Goal: Transaction & Acquisition: Download file/media

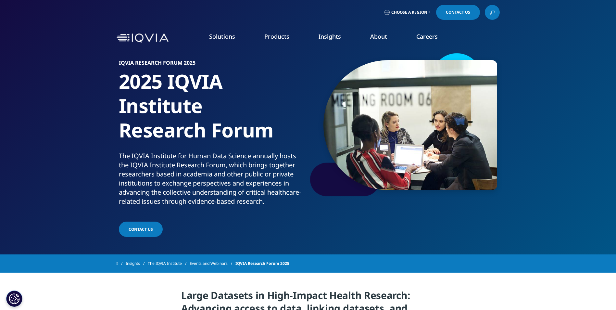
click at [494, 11] on icon at bounding box center [492, 11] width 3 height 3
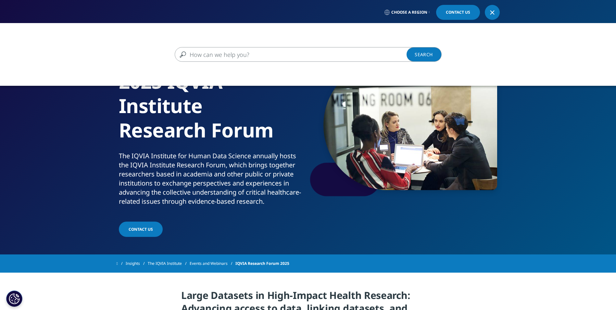
click at [343, 55] on input "Search" at bounding box center [299, 54] width 248 height 15
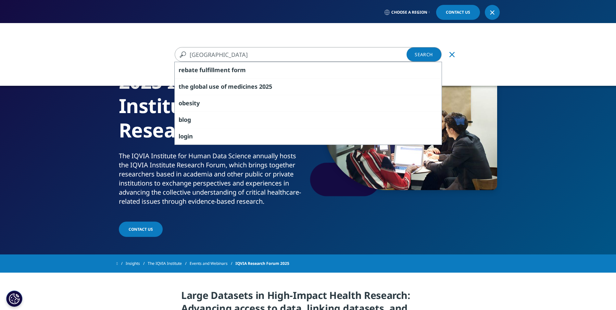
type input "serbia"
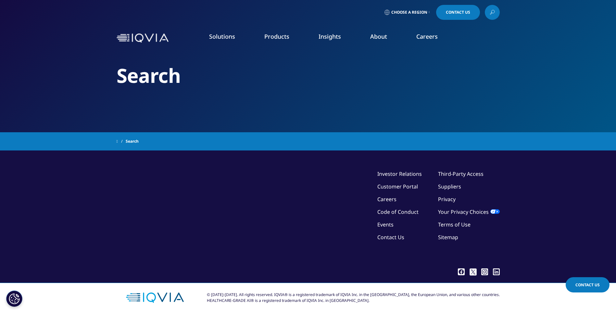
type input "serbia"
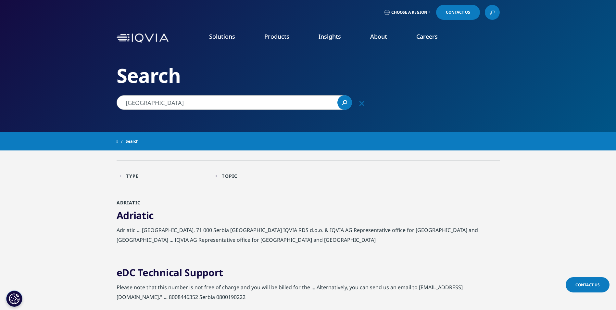
click at [170, 120] on link "SEE LATEST REPORTS" at bounding box center [219, 119] width 128 height 6
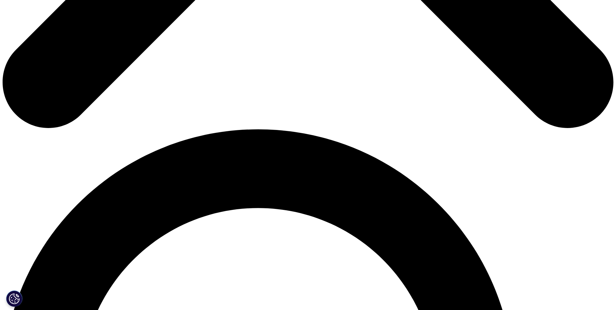
scroll to position [585, 0]
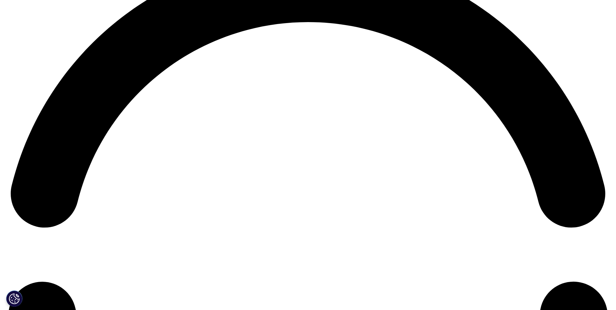
scroll to position [1279, 0]
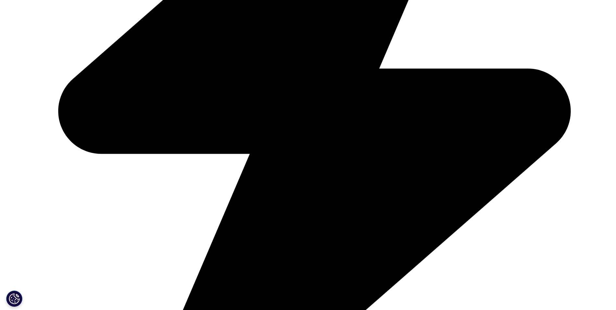
scroll to position [0, 28]
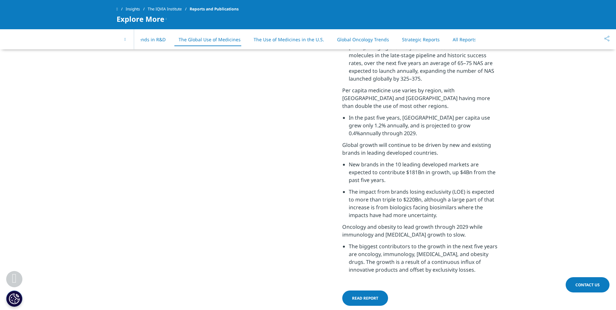
click at [490, 38] on div "On This Page Global Trends in R&D The Global Use of Medicines The Use of Medici…" at bounding box center [307, 39] width 383 height 20
click at [455, 38] on link "All Reports" at bounding box center [464, 39] width 24 height 6
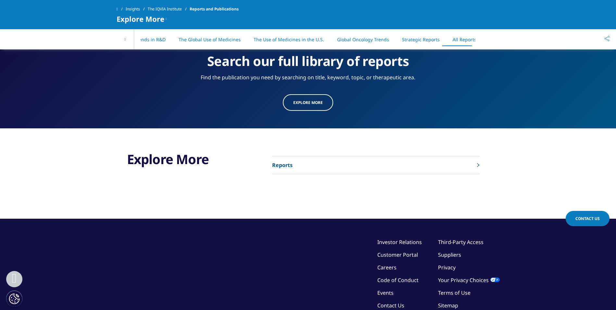
scroll to position [3371, 0]
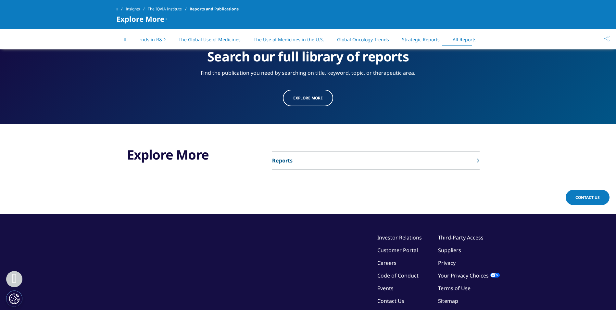
click at [428, 152] on link "Reports" at bounding box center [375, 161] width 207 height 18
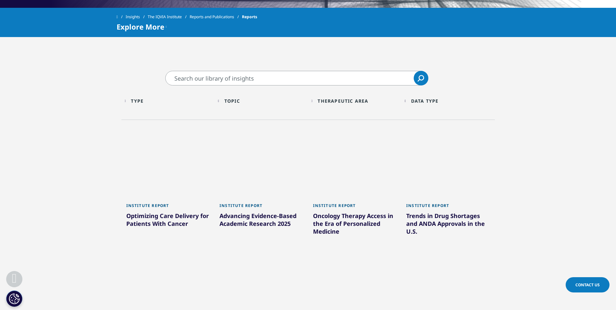
scroll to position [292, 0]
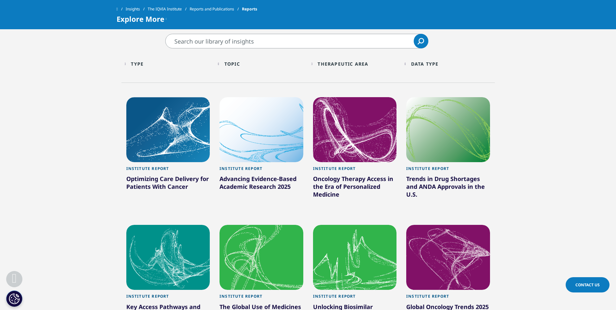
click at [198, 42] on input "Search" at bounding box center [296, 41] width 263 height 15
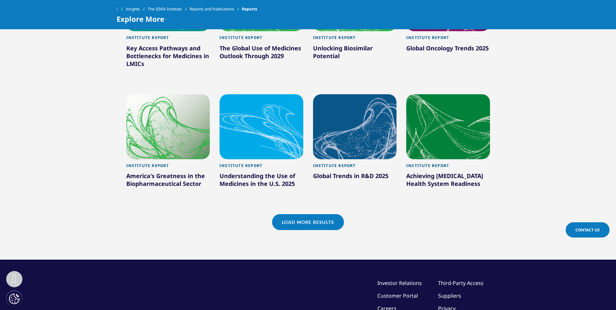
scroll to position [571, 0]
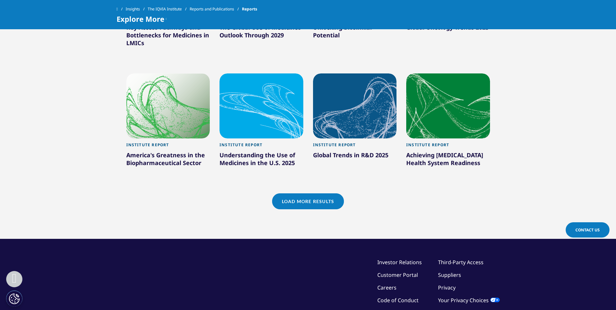
click at [301, 203] on link "Load More Results" at bounding box center [308, 201] width 72 height 16
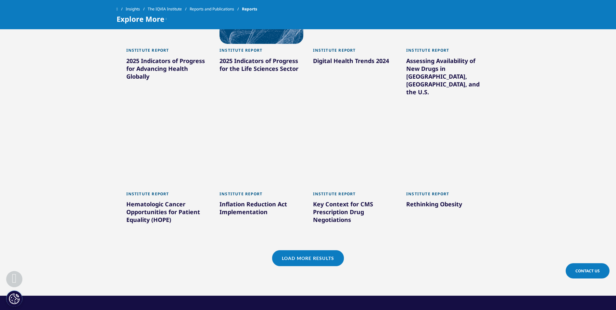
scroll to position [918, 0]
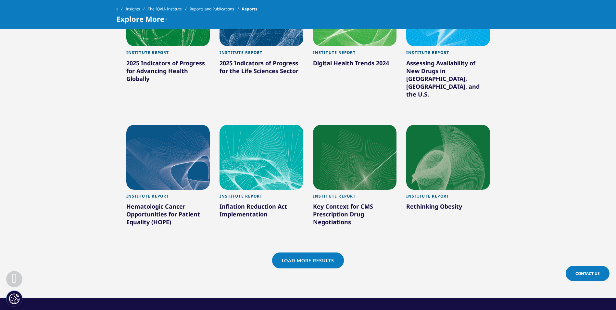
click at [306, 252] on link "Load More Results" at bounding box center [308, 260] width 72 height 16
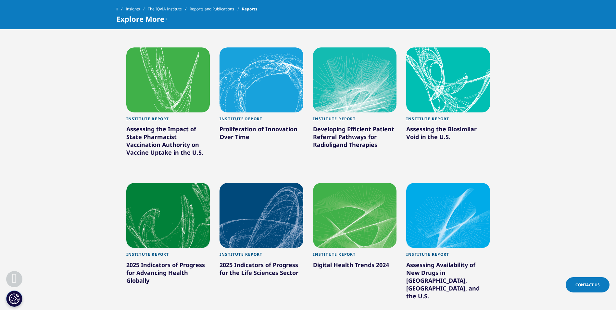
scroll to position [716, 0]
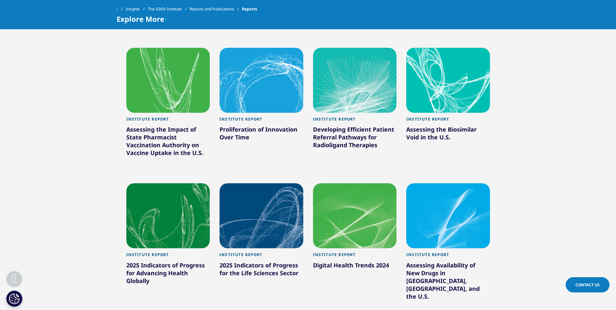
click at [164, 266] on div "2025 Indicators of Progress for Advancing Health Globally" at bounding box center [168, 274] width 84 height 26
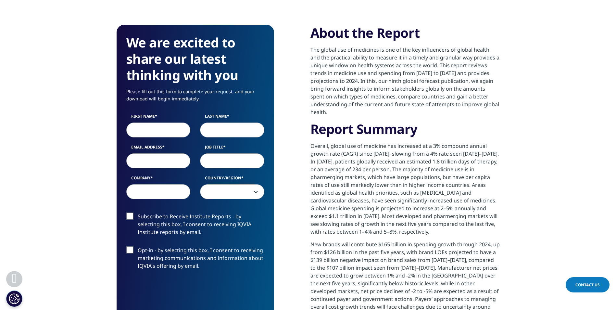
scroll to position [283, 0]
click at [151, 130] on input "First Name" at bounding box center [158, 130] width 64 height 15
type input "Carlos"
type input "Lao"
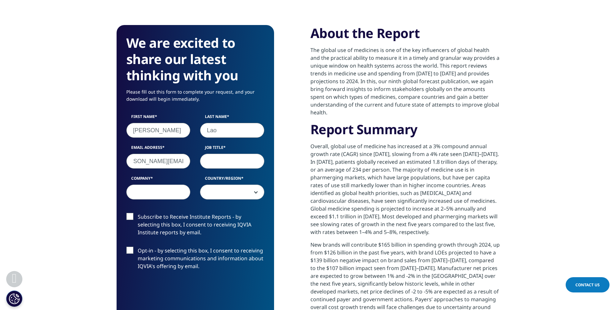
type input "carlos.lao@novartis.com"
type input "Operations Head"
click at [138, 189] on input "Company" at bounding box center [158, 191] width 64 height 15
type input "Novartis"
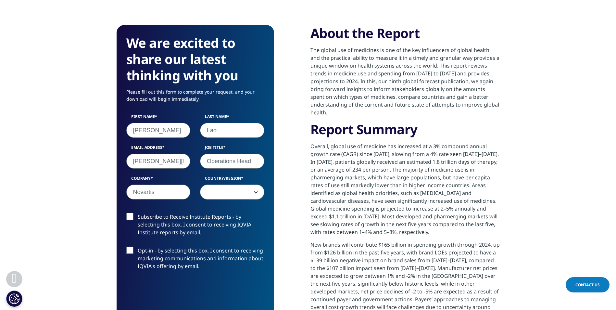
click at [228, 189] on span at bounding box center [232, 192] width 64 height 15
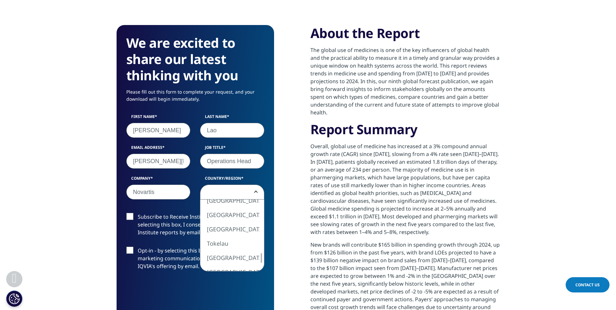
select select "Switzerland"
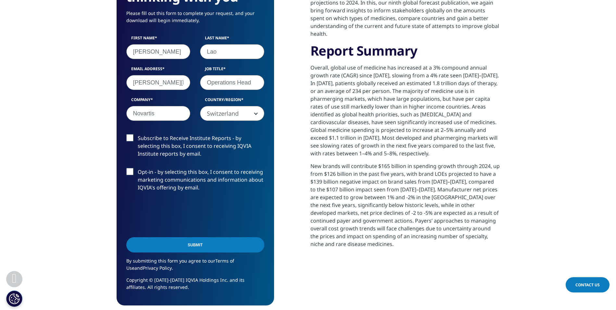
click at [203, 244] on input "Submit" at bounding box center [195, 244] width 138 height 15
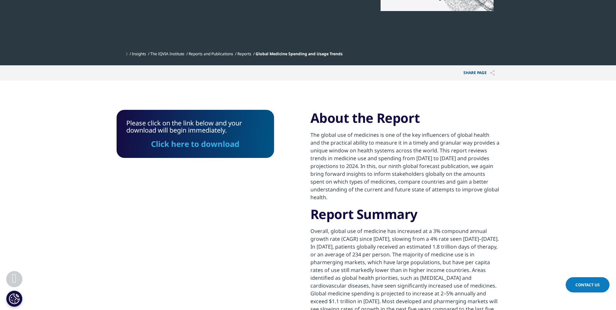
scroll to position [184, 0]
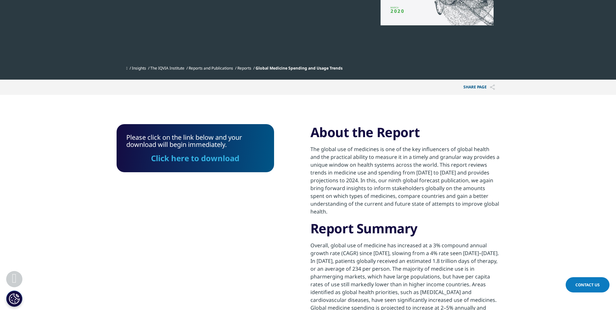
click at [198, 156] on link "Click here to download" at bounding box center [195, 158] width 88 height 11
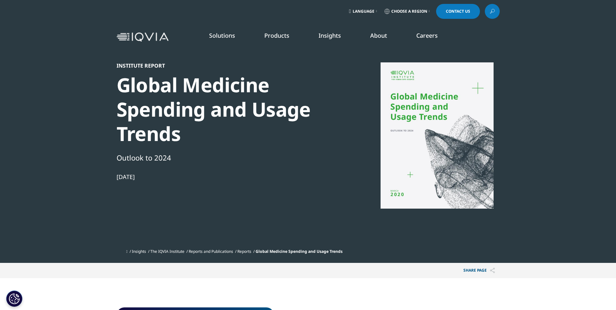
scroll to position [0, 0]
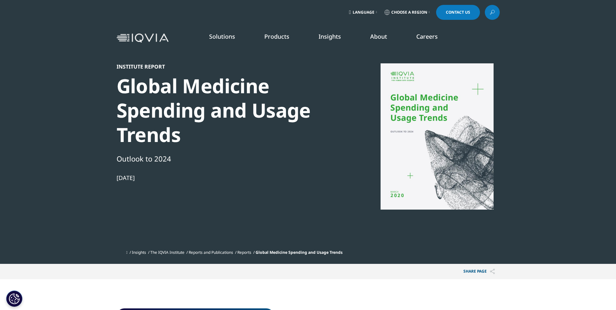
click at [495, 11] on link at bounding box center [491, 12] width 15 height 15
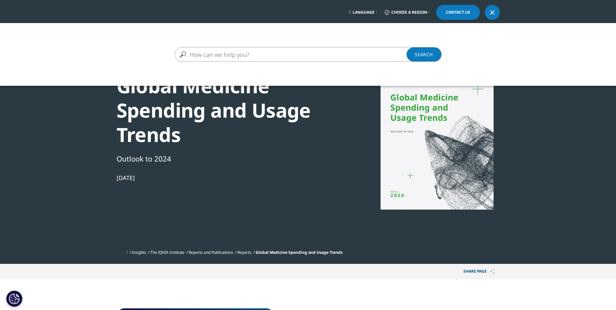
click at [325, 52] on input "Search" at bounding box center [299, 54] width 248 height 15
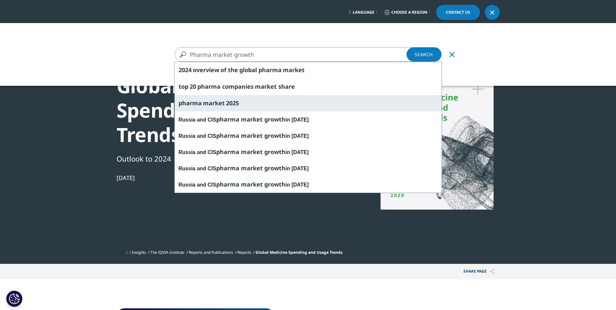
type input "Pharma market growth"
click at [266, 100] on div "pharma market 2025" at bounding box center [308, 103] width 267 height 17
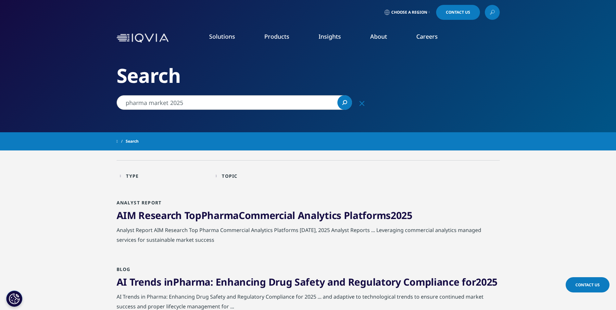
click at [239, 97] on input "pharma market 2025" at bounding box center [233, 102] width 235 height 15
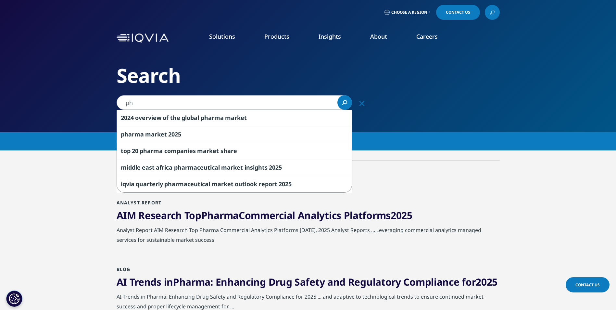
type input "p"
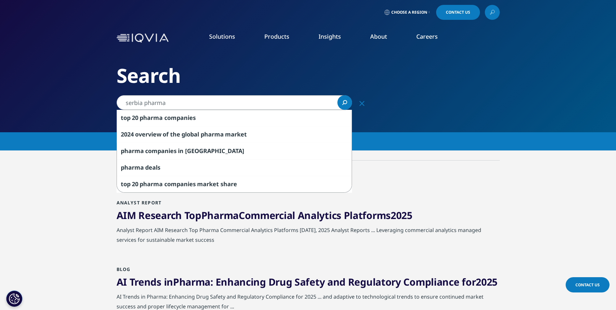
type input "serbia pharma"
